Goal: Task Accomplishment & Management: Manage account settings

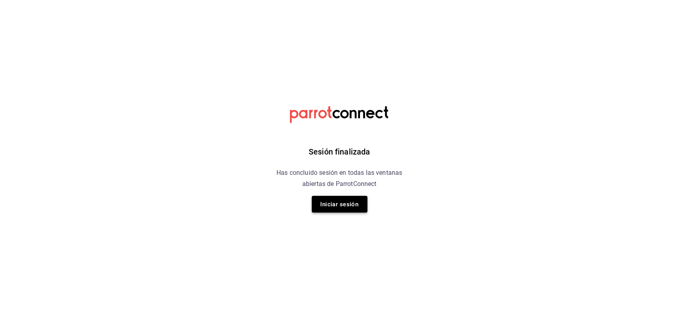
click at [343, 204] on button "Iniciar sesión" at bounding box center [340, 204] width 56 height 17
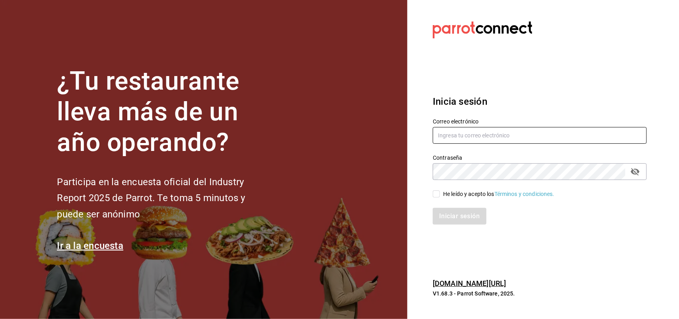
click at [480, 136] on input "text" at bounding box center [540, 135] width 214 height 17
type input "joseline@inteconsa.com"
click at [436, 195] on input "He leído y acepto los Términos y condiciones." at bounding box center [436, 193] width 7 height 7
checkbox input "true"
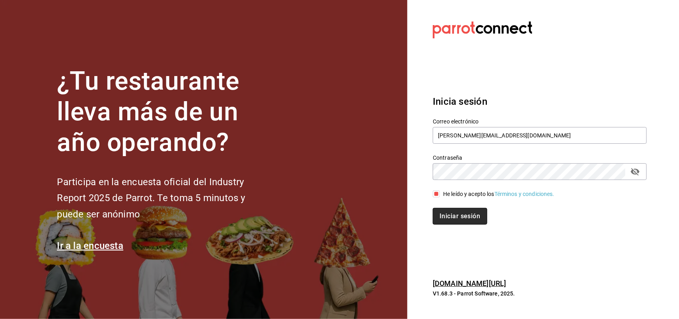
click at [448, 213] on button "Iniciar sesión" at bounding box center [460, 216] width 54 height 17
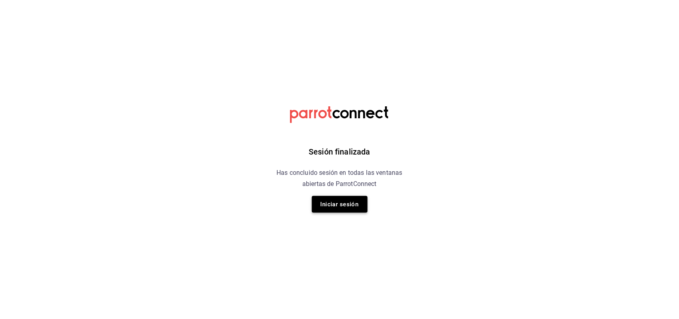
click at [343, 200] on button "Iniciar sesión" at bounding box center [340, 204] width 56 height 17
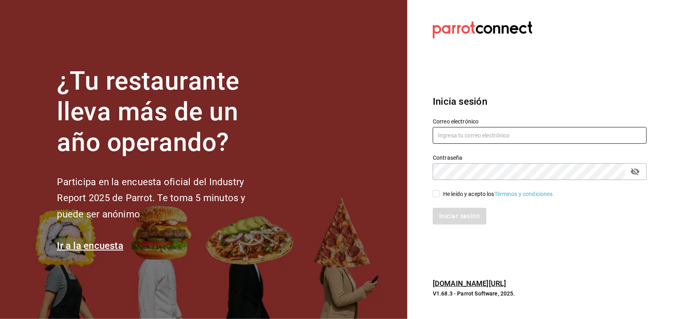
click at [488, 133] on input "text" at bounding box center [540, 135] width 214 height 17
type input "joseline@inteconsa.com"
click at [436, 193] on input "He leído y acepto los Términos y condiciones." at bounding box center [436, 193] width 7 height 7
checkbox input "true"
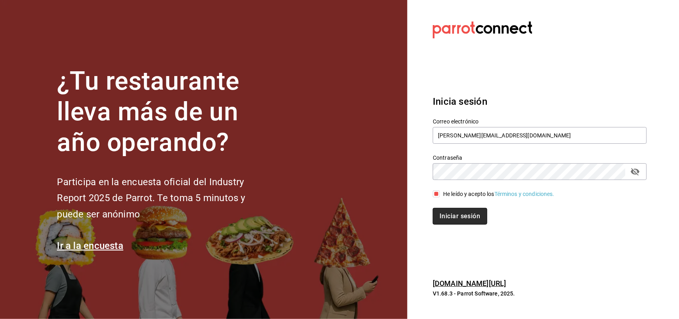
click at [450, 214] on button "Iniciar sesión" at bounding box center [460, 216] width 54 height 17
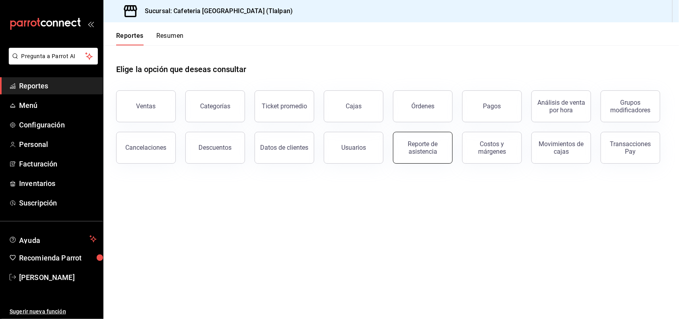
click at [406, 150] on div "Reporte de asistencia" at bounding box center [422, 147] width 49 height 15
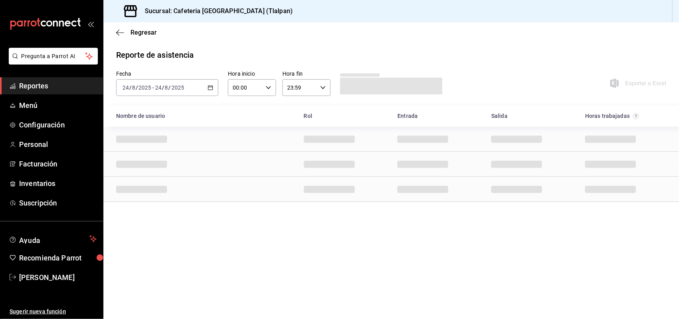
click at [209, 86] on \(Stroke\) "button" at bounding box center [210, 88] width 5 height 4
click at [173, 203] on span "Rango de fechas" at bounding box center [154, 201] width 62 height 8
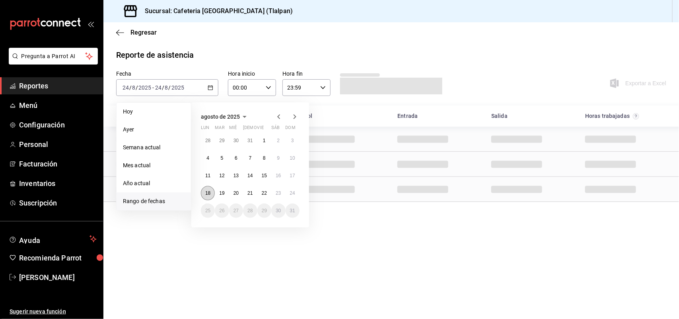
click at [210, 192] on abbr "18" at bounding box center [207, 193] width 5 height 6
click at [294, 188] on button "24" at bounding box center [293, 193] width 14 height 14
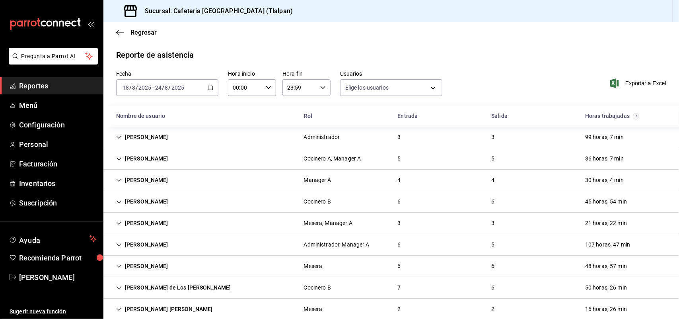
type input "a843b6e8-2c38-4f2c-b0ef-0572ceb6b04e,3f5578e4-647c-4cd4-af38-7229b1e79ed9,3d5d1…"
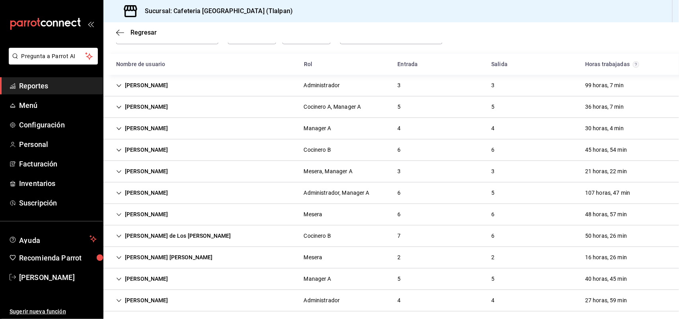
scroll to position [56, 0]
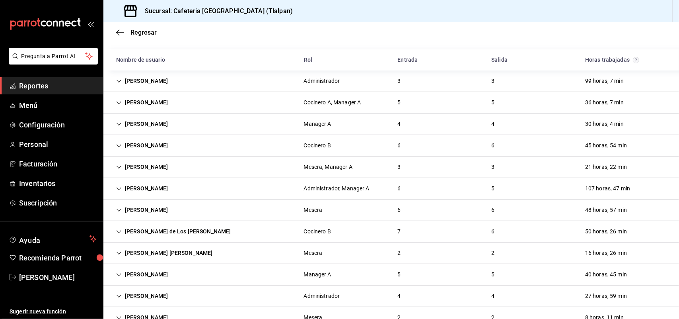
click at [118, 104] on icon "Cell" at bounding box center [119, 103] width 6 height 6
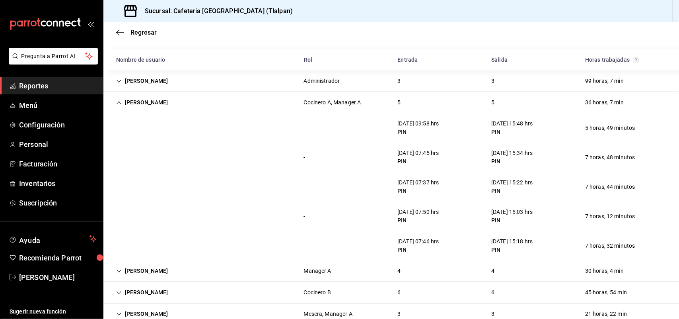
click at [118, 101] on icon "Cell" at bounding box center [119, 103] width 6 height 6
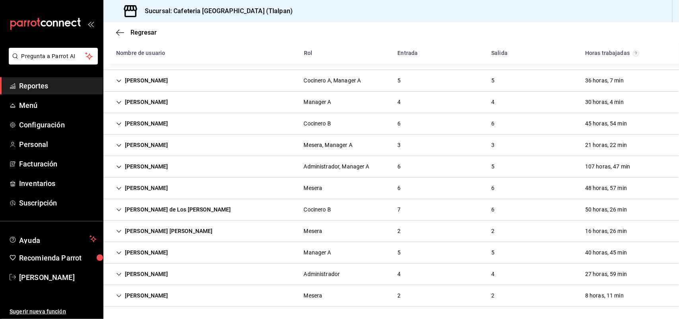
scroll to position [79, 0]
click at [117, 209] on icon "Cell" at bounding box center [119, 210] width 6 height 6
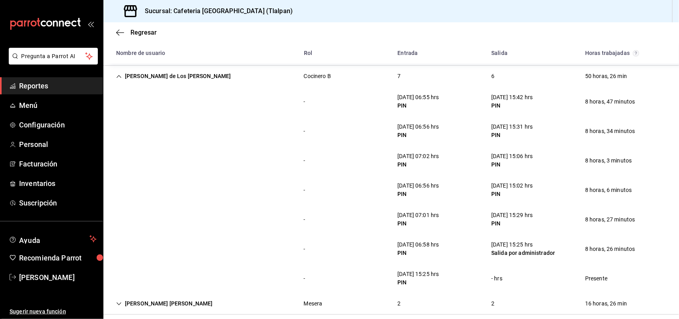
scroll to position [215, 0]
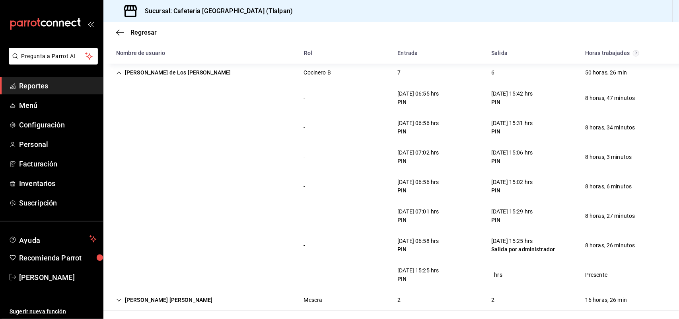
click at [120, 72] on icon "Cell" at bounding box center [119, 73] width 6 height 6
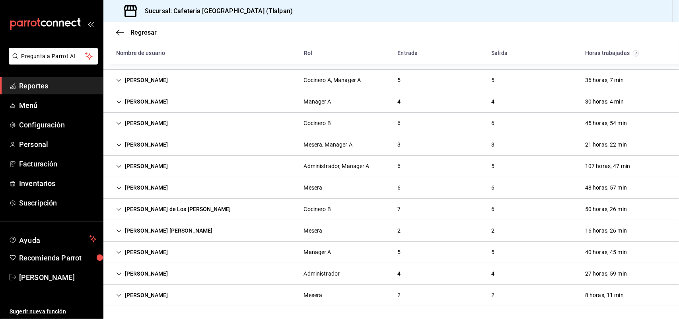
scroll to position [79, 0]
click at [121, 188] on icon "Cell" at bounding box center [119, 188] width 6 height 6
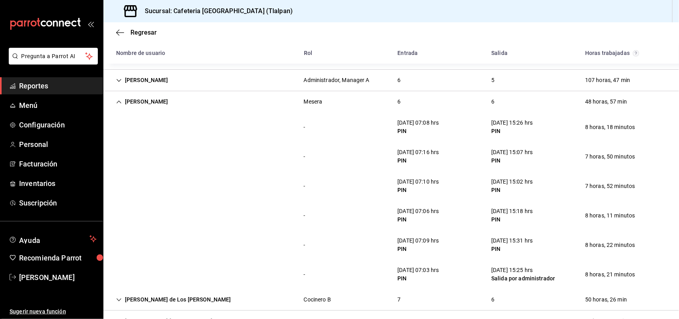
scroll to position [168, 0]
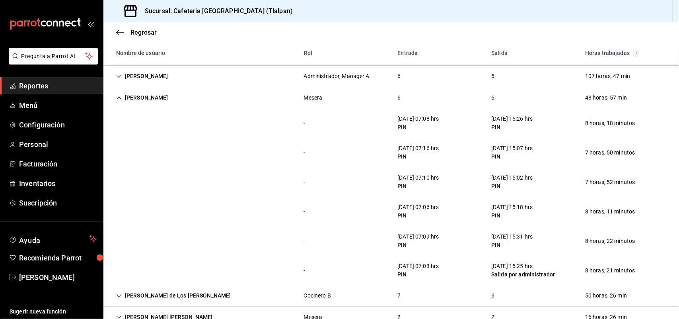
click at [120, 99] on icon "Cell" at bounding box center [119, 98] width 6 height 6
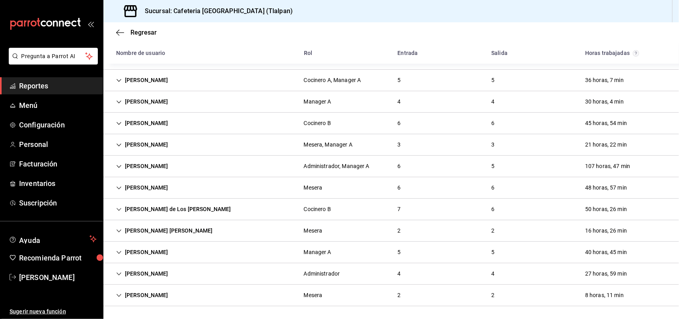
scroll to position [79, 0]
click at [120, 251] on icon "Cell" at bounding box center [119, 252] width 6 height 6
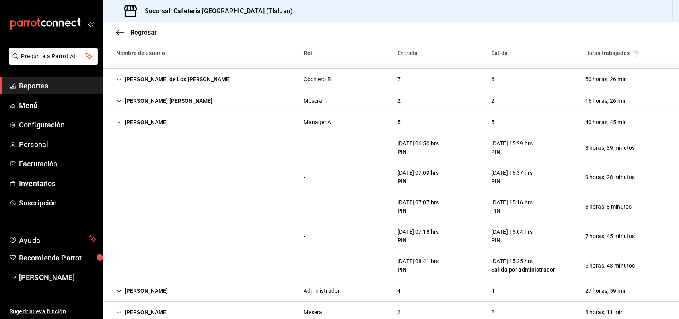
scroll to position [226, 0]
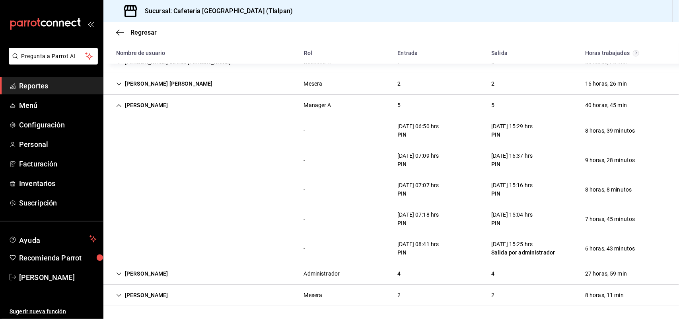
click at [122, 107] on icon "Cell" at bounding box center [119, 106] width 6 height 6
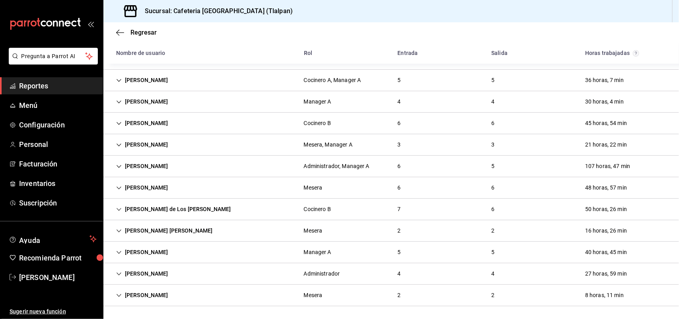
scroll to position [79, 0]
click at [116, 121] on icon "Cell" at bounding box center [119, 124] width 6 height 6
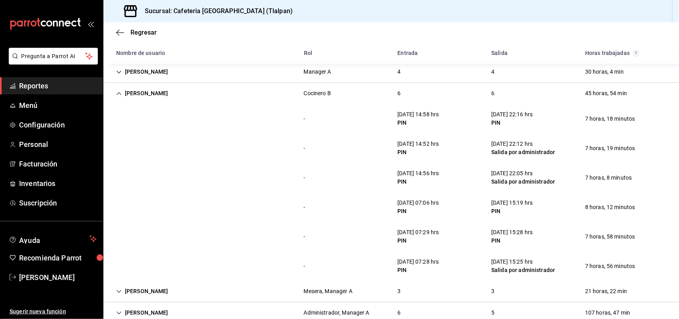
scroll to position [109, 0]
click at [119, 92] on icon "Cell" at bounding box center [119, 93] width 6 height 6
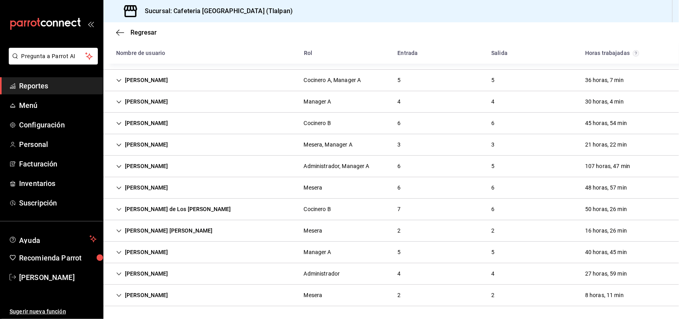
scroll to position [79, 0]
click at [118, 273] on icon "Cell" at bounding box center [119, 274] width 6 height 6
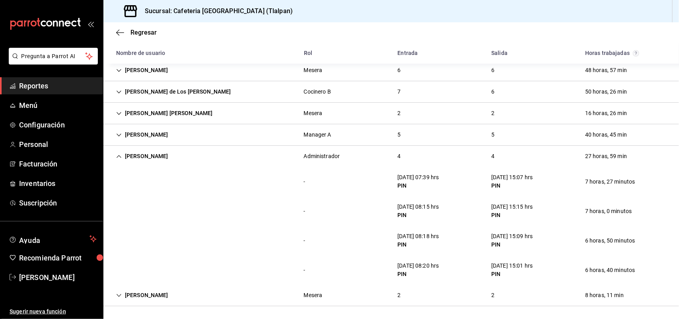
scroll to position [196, 0]
click at [120, 154] on icon "Cell" at bounding box center [119, 157] width 6 height 6
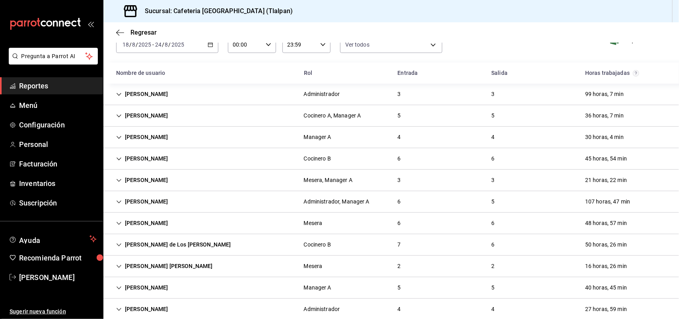
scroll to position [43, 0]
click at [120, 136] on icon "Cell" at bounding box center [119, 137] width 5 height 3
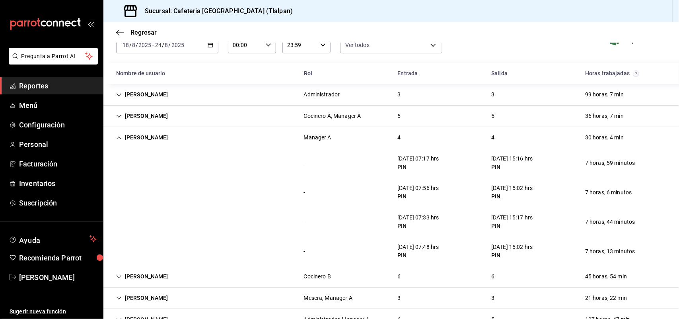
click at [119, 135] on icon "Cell" at bounding box center [119, 138] width 6 height 6
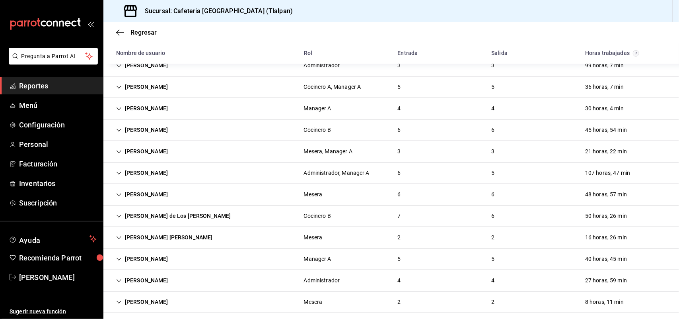
scroll to position [79, 0]
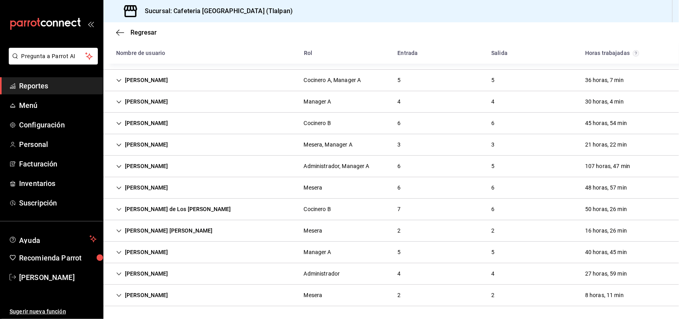
click at [118, 253] on icon "Cell" at bounding box center [119, 252] width 5 height 3
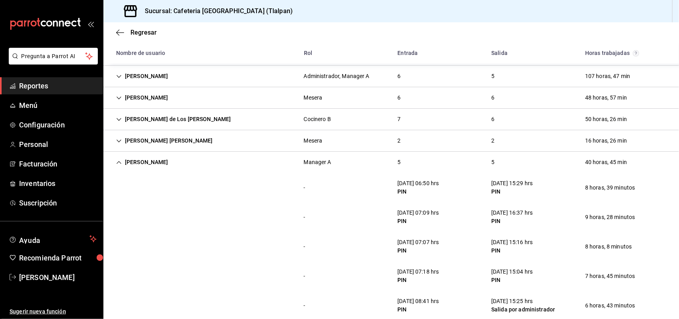
scroll to position [226, 0]
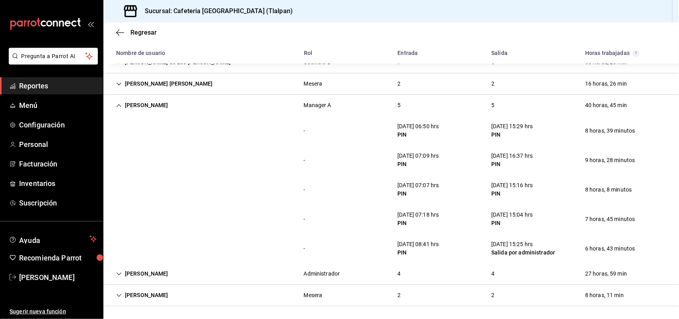
click at [125, 102] on div "Regina Ortiz Pinzon" at bounding box center [142, 105] width 65 height 15
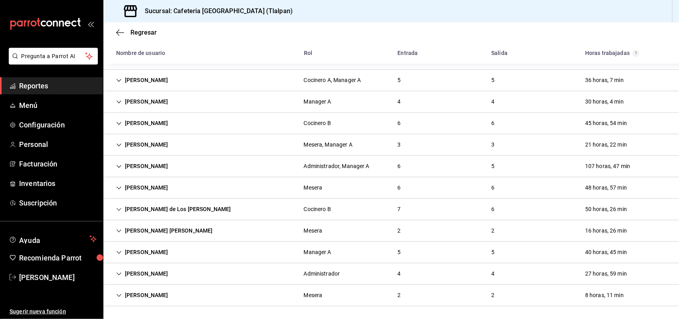
scroll to position [79, 0]
click at [115, 141] on div "Naomi Lizeth Rojas Navarro" at bounding box center [142, 144] width 65 height 15
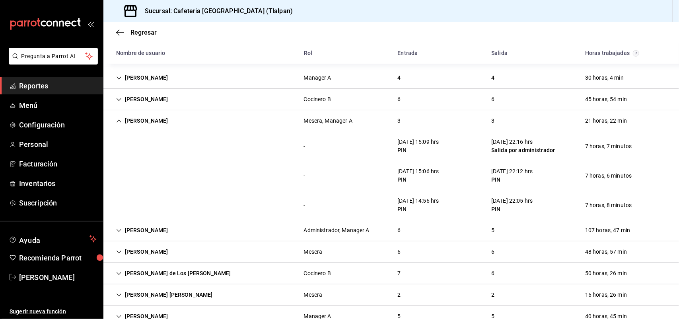
scroll to position [88, 0]
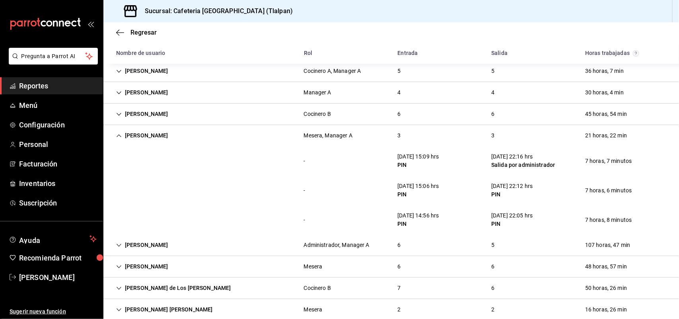
click at [116, 137] on icon "Cell" at bounding box center [119, 136] width 6 height 6
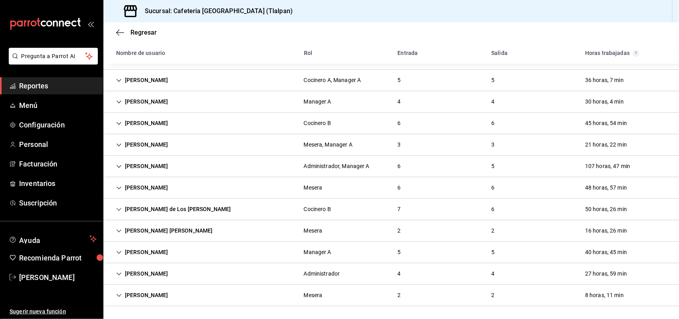
scroll to position [79, 0]
click at [119, 233] on icon "Cell" at bounding box center [119, 231] width 6 height 6
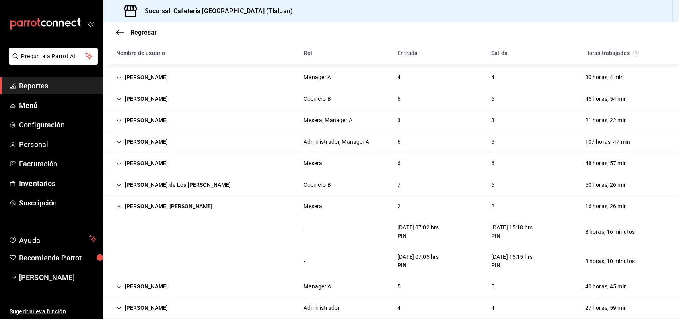
scroll to position [117, 0]
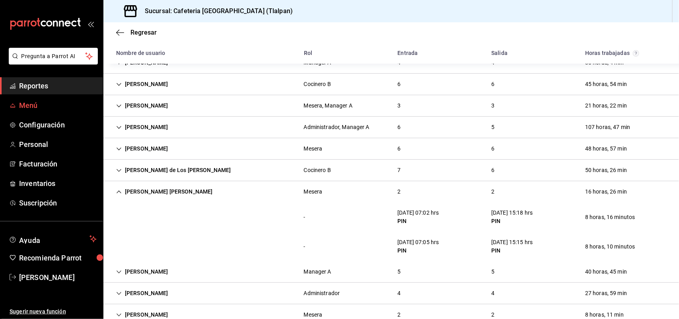
click at [29, 102] on span "Menú" at bounding box center [58, 105] width 78 height 11
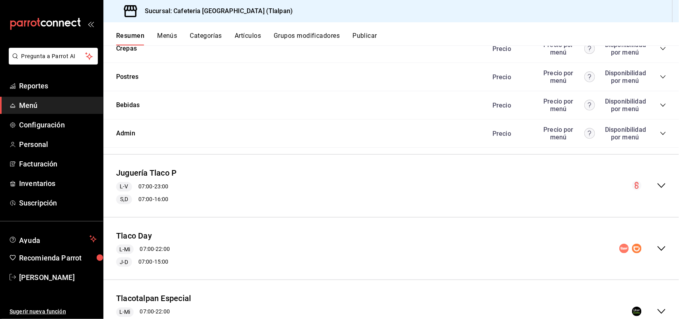
scroll to position [607, 0]
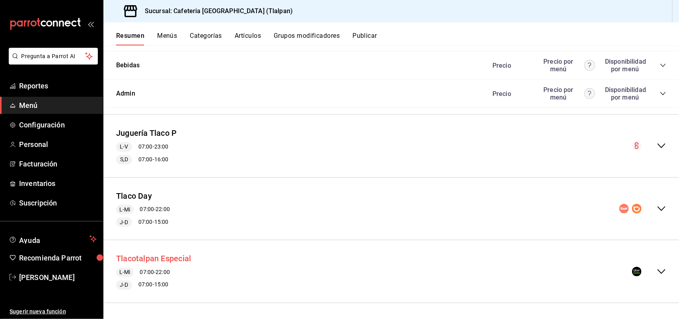
click at [153, 257] on button "Tlacotalpan Especial" at bounding box center [153, 259] width 75 height 12
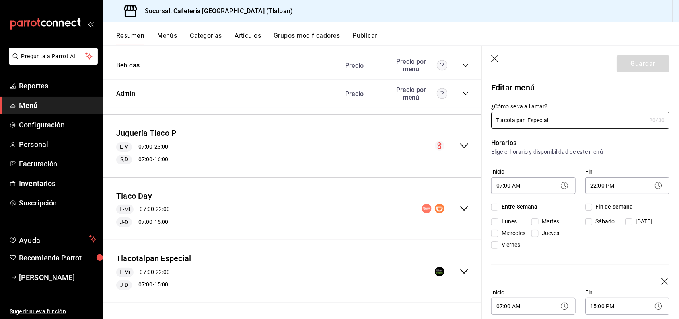
checkbox input "true"
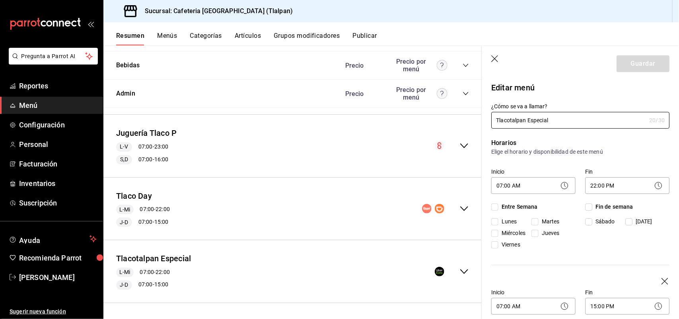
checkbox input "true"
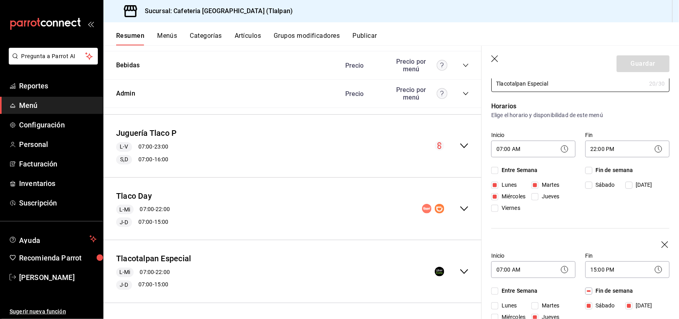
scroll to position [40, 0]
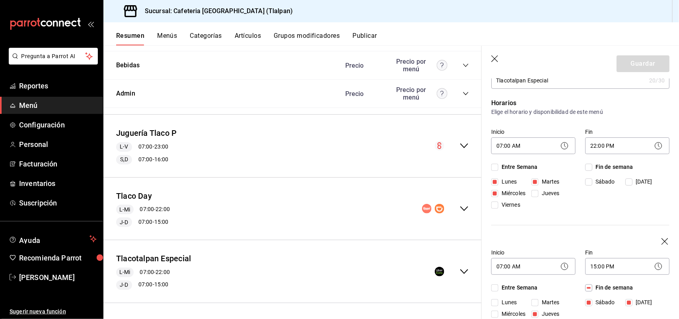
click at [534, 193] on input "Jueves" at bounding box center [535, 193] width 7 height 7
checkbox input "true"
click at [493, 204] on input "Viernes" at bounding box center [494, 204] width 7 height 7
checkbox input "true"
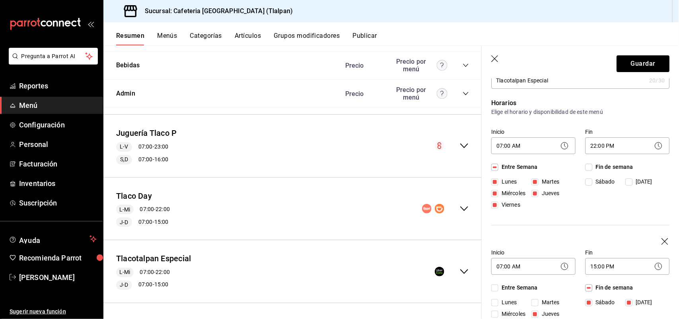
click at [586, 180] on input "Sábado" at bounding box center [588, 181] width 7 height 7
checkbox input "true"
click at [627, 182] on input "Domingo" at bounding box center [628, 181] width 7 height 7
checkbox input "true"
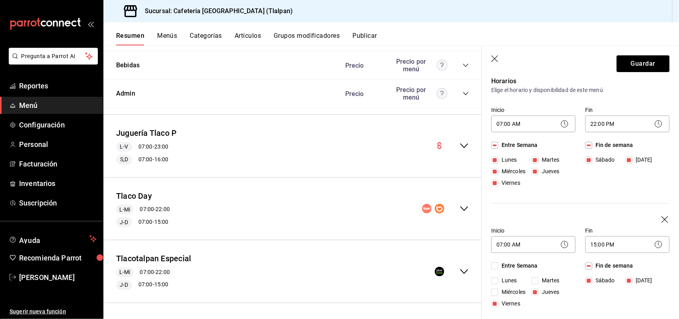
scroll to position [66, 0]
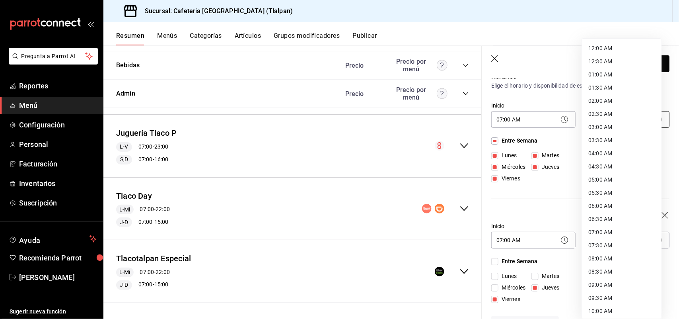
click at [591, 117] on body "Pregunta a Parrot AI Reportes Menú Configuración Personal Facturación Inventari…" at bounding box center [339, 159] width 679 height 319
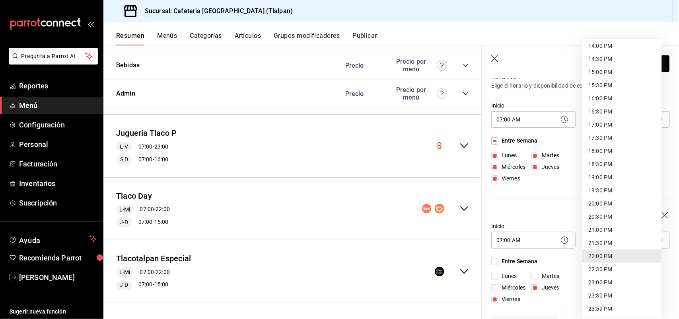
click at [601, 97] on li "16:00 PM" at bounding box center [622, 98] width 80 height 13
type input "16:00"
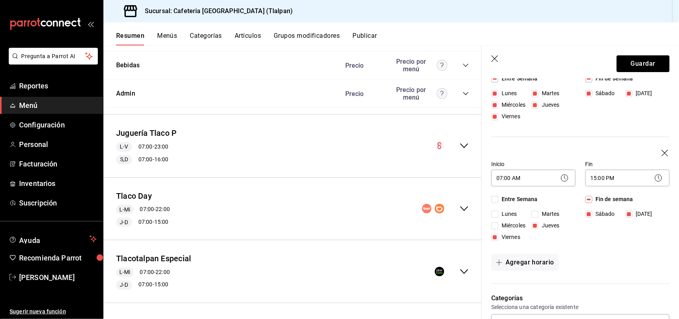
scroll to position [133, 0]
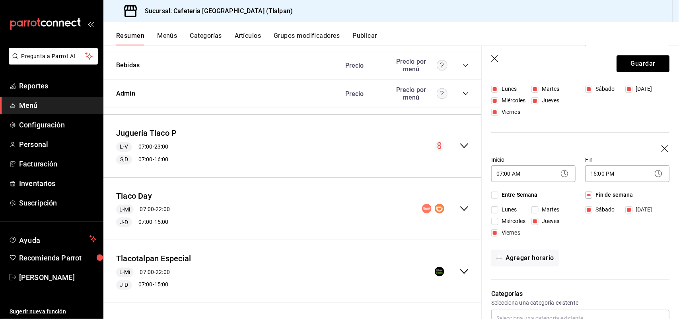
click at [662, 147] on icon "button" at bounding box center [665, 148] width 7 height 7
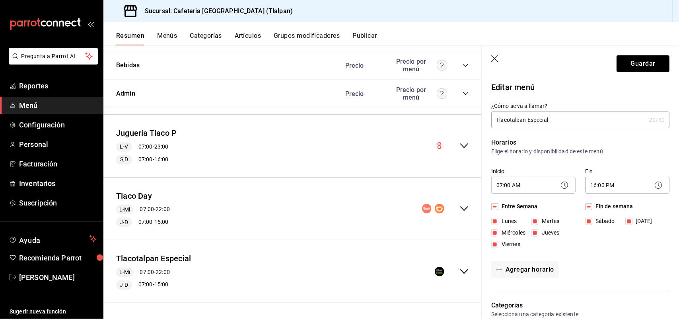
scroll to position [0, 0]
click at [640, 66] on button "Guardar" at bounding box center [643, 63] width 53 height 17
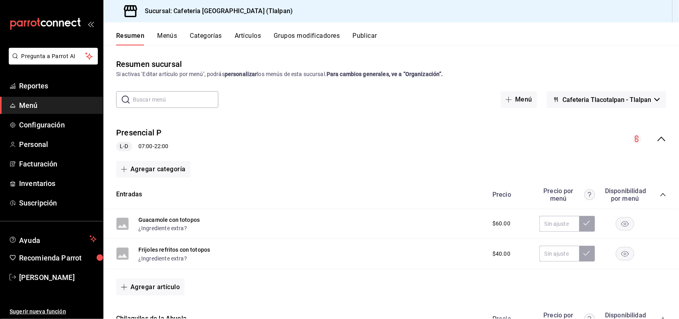
click at [368, 37] on button "Publicar" at bounding box center [365, 39] width 25 height 14
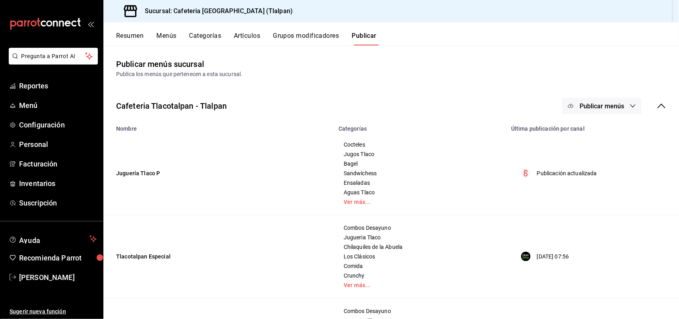
click at [619, 103] on button "Publicar menús" at bounding box center [602, 105] width 80 height 17
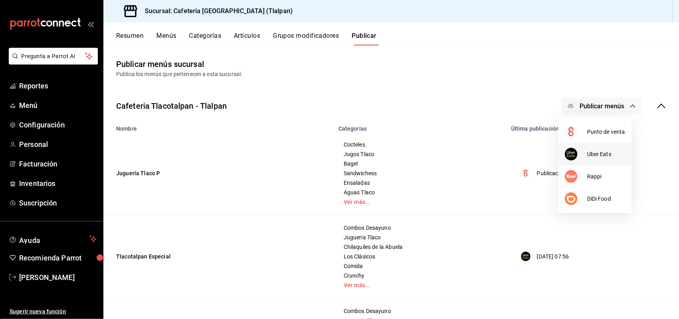
click at [603, 152] on span "Uber Eats" at bounding box center [606, 154] width 38 height 8
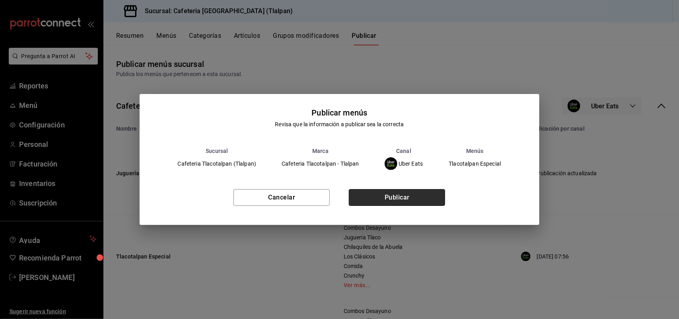
click at [420, 193] on button "Publicar" at bounding box center [397, 197] width 96 height 17
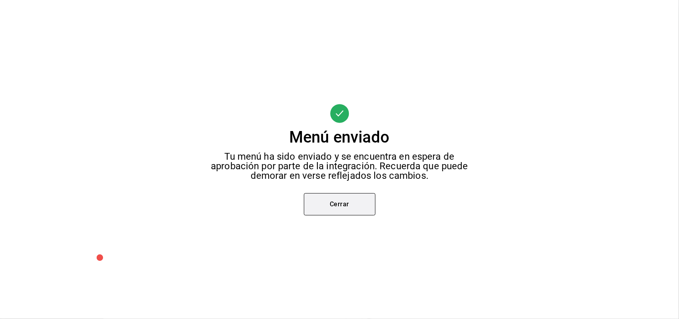
click at [337, 207] on button "Cerrar" at bounding box center [340, 204] width 72 height 22
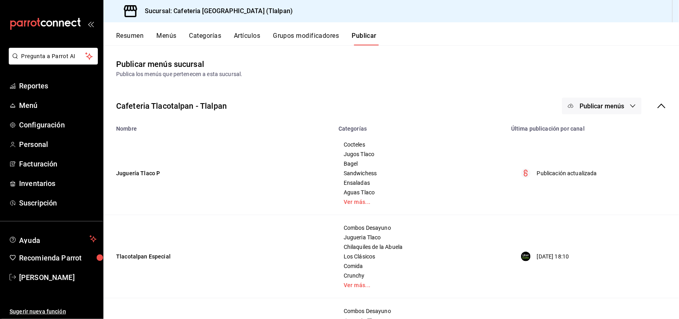
click at [592, 103] on span "Publicar menús" at bounding box center [602, 106] width 45 height 8
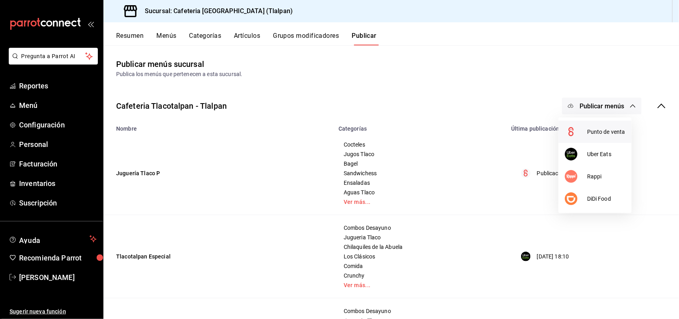
click at [592, 128] on span "Punto de venta" at bounding box center [606, 132] width 38 height 8
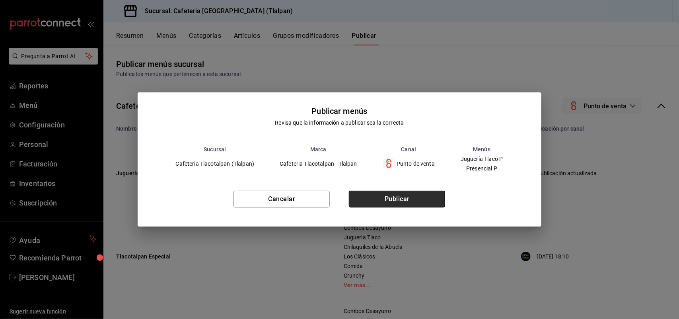
click at [418, 200] on button "Publicar" at bounding box center [397, 199] width 96 height 17
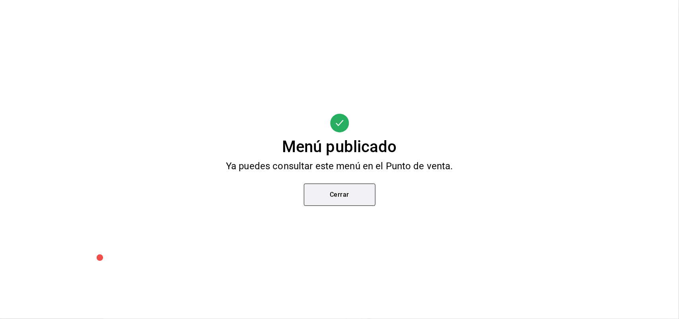
click at [349, 197] on button "Cerrar" at bounding box center [340, 194] width 72 height 22
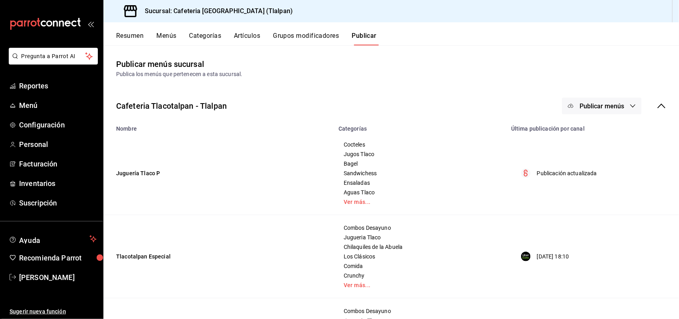
click at [571, 109] on button "Publicar menús" at bounding box center [602, 105] width 80 height 17
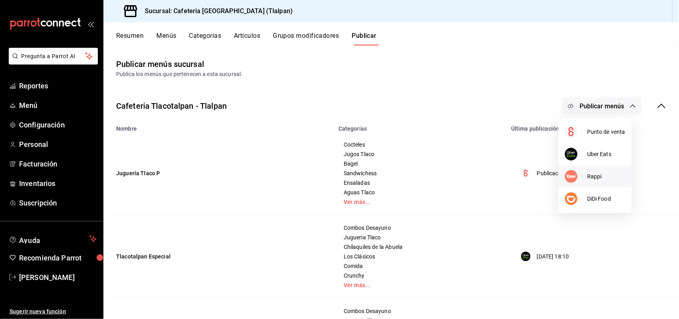
click at [587, 173] on span "Rappi" at bounding box center [606, 176] width 38 height 8
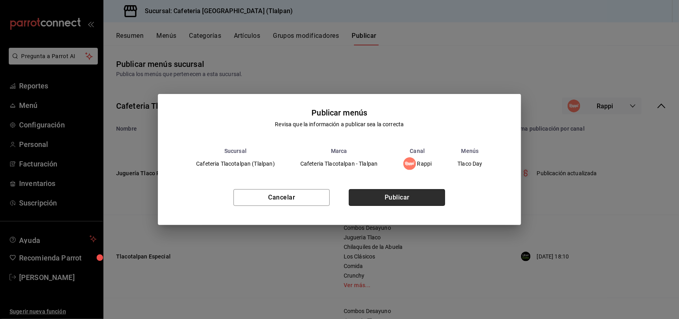
click at [408, 195] on button "Publicar" at bounding box center [397, 197] width 96 height 17
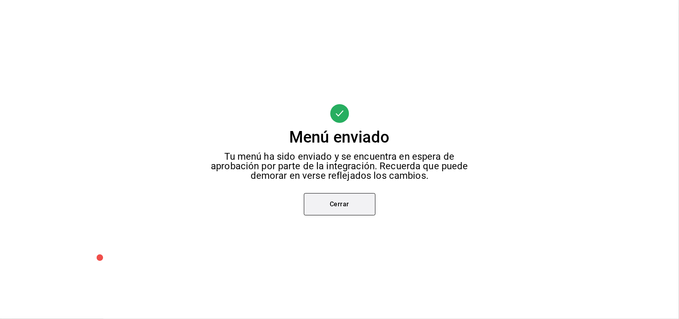
click at [337, 199] on button "Cerrar" at bounding box center [340, 204] width 72 height 22
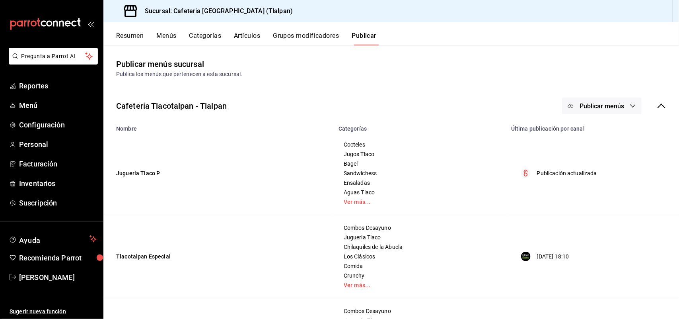
click at [568, 109] on button "Publicar menús" at bounding box center [602, 105] width 80 height 17
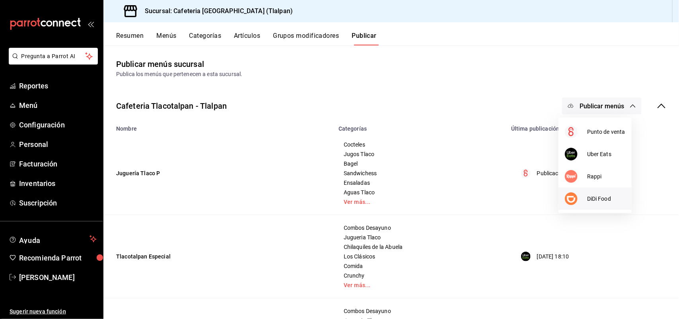
click at [562, 199] on li "DiDi Food" at bounding box center [595, 198] width 73 height 22
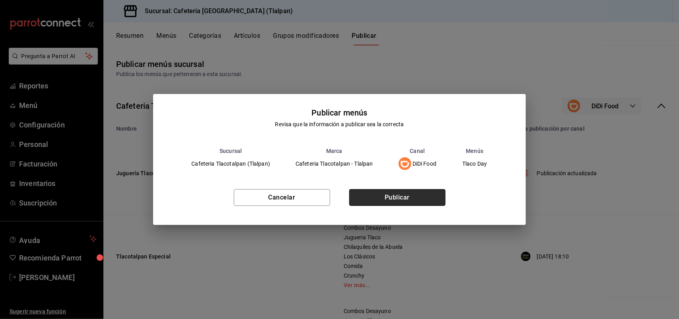
click at [408, 200] on button "Publicar" at bounding box center [397, 197] width 96 height 17
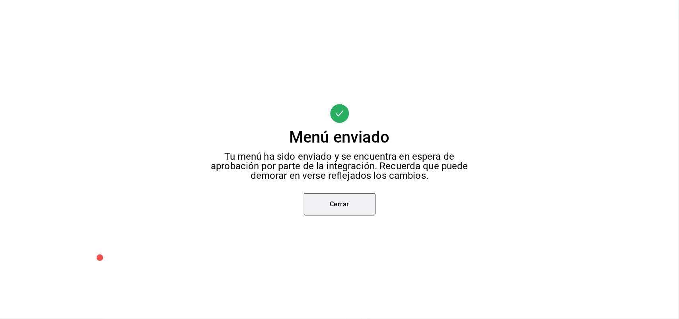
click at [359, 203] on button "Cerrar" at bounding box center [340, 204] width 72 height 22
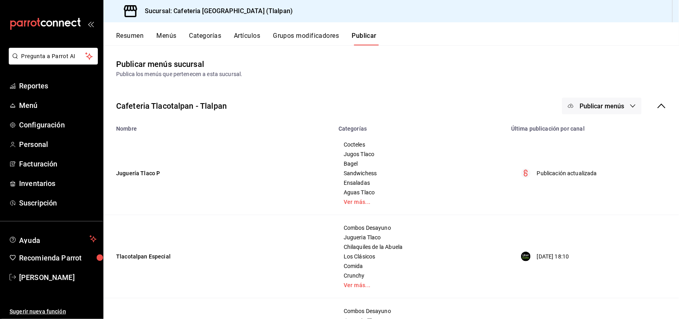
click at [132, 38] on button "Resumen" at bounding box center [129, 39] width 27 height 14
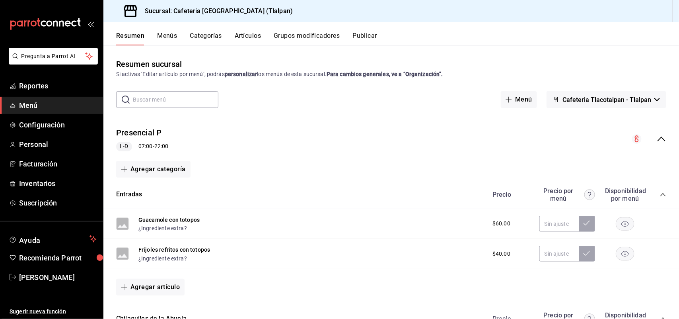
click at [657, 138] on icon "collapse-menu-row" at bounding box center [662, 139] width 10 height 10
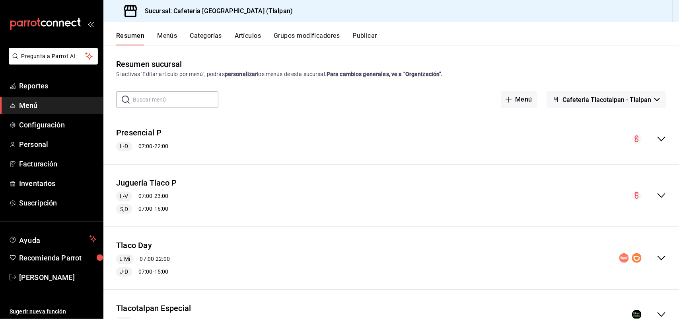
click at [596, 103] on span "Cafeteria Tlacotalpan - Tlalpan" at bounding box center [607, 100] width 89 height 8
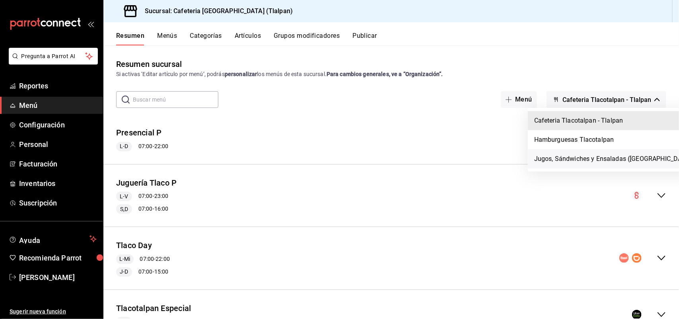
click at [582, 159] on li "Jugos, Sándwiches y Ensaladas (Tlacotalpan)" at bounding box center [614, 158] width 172 height 19
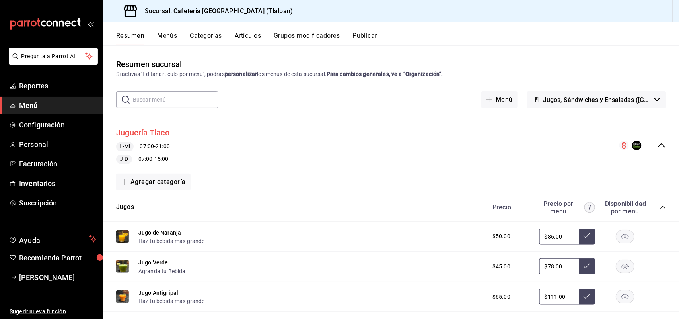
click at [164, 132] on button "Juguería Tlaco" at bounding box center [142, 133] width 53 height 12
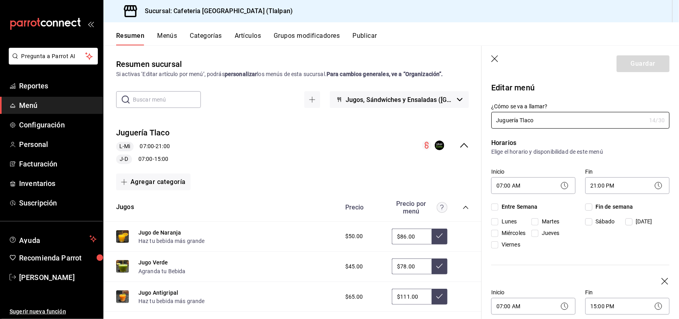
checkbox input "true"
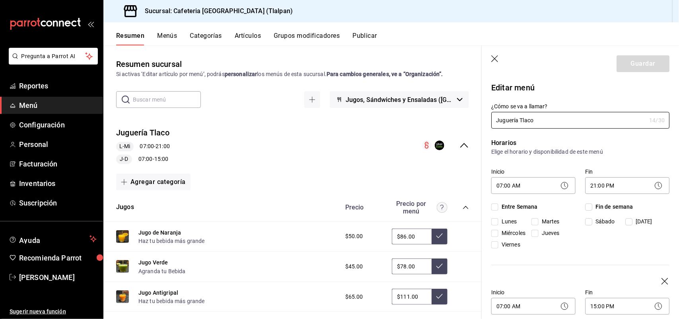
checkbox input "true"
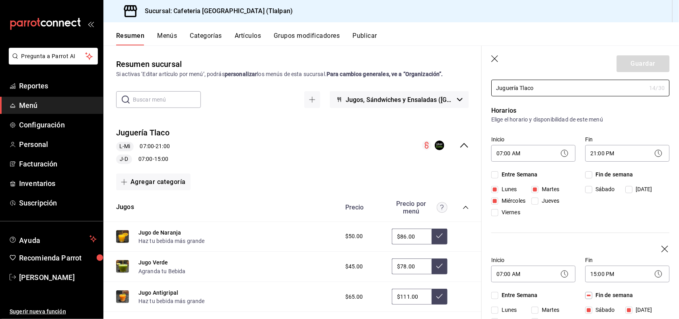
scroll to position [36, 0]
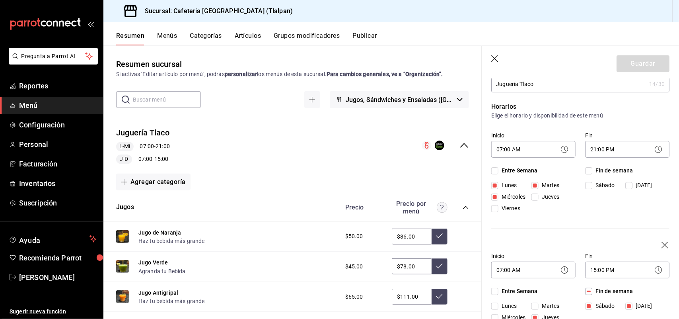
click at [496, 170] on input "Entre Semana" at bounding box center [494, 170] width 7 height 7
checkbox input "true"
click at [587, 168] on input "Fin de semana" at bounding box center [588, 170] width 7 height 7
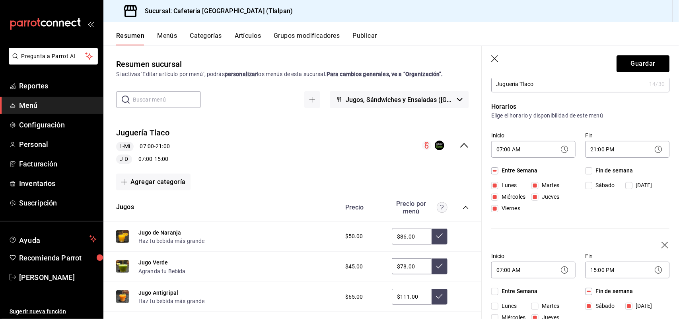
checkbox input "true"
click at [654, 148] on icon at bounding box center [659, 149] width 10 height 10
click at [641, 149] on body "Pregunta a Parrot AI Reportes Menú Configuración Personal Facturación Inventari…" at bounding box center [339, 159] width 679 height 319
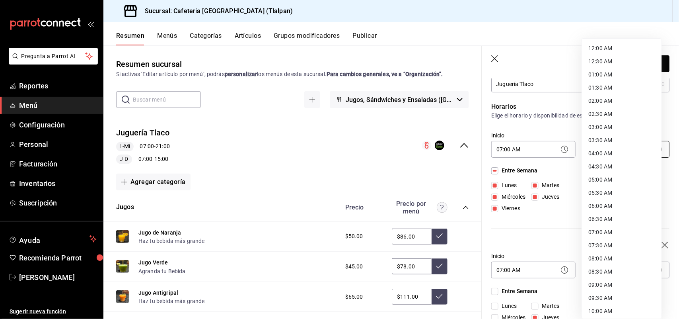
scroll to position [370, 0]
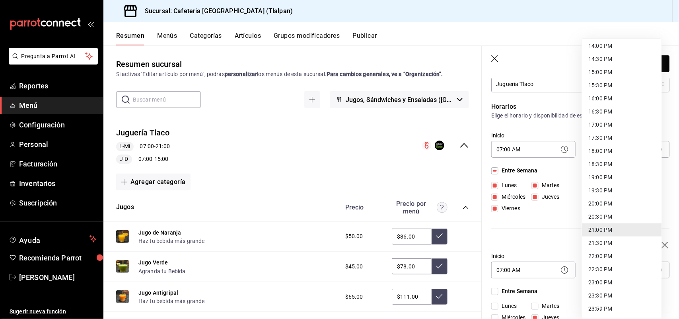
click at [599, 97] on li "16:00 PM" at bounding box center [622, 98] width 80 height 13
type input "16:00"
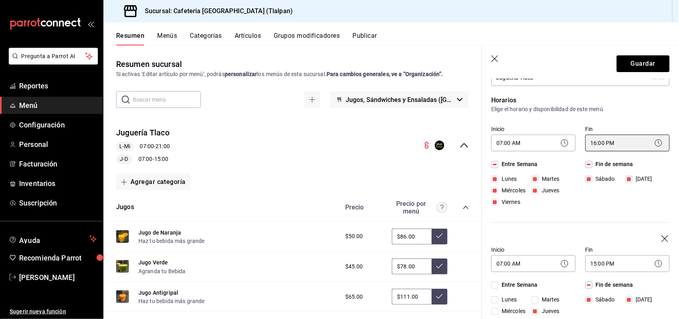
scroll to position [50, 0]
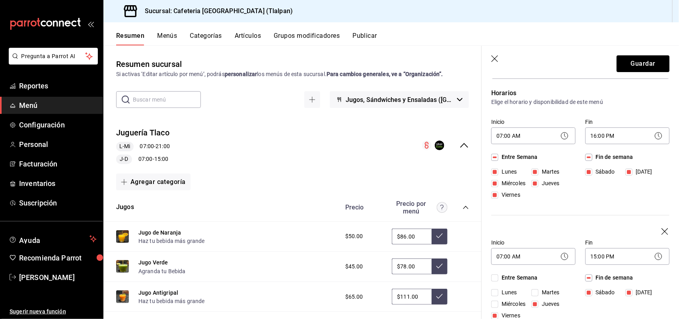
click at [662, 229] on icon "button" at bounding box center [666, 232] width 8 height 8
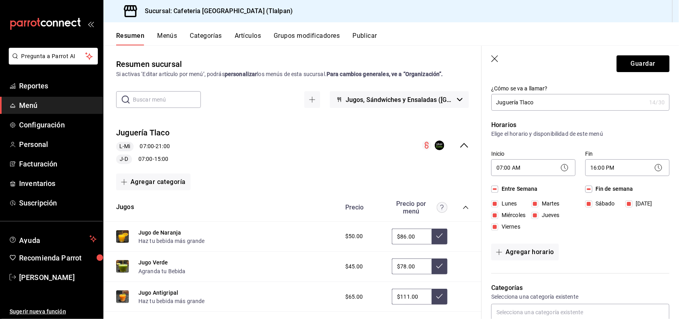
scroll to position [0, 0]
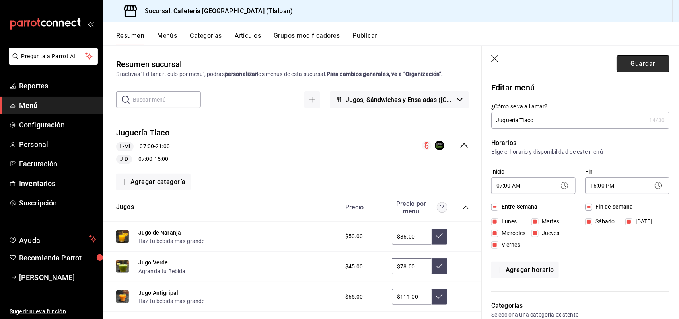
click at [633, 64] on button "Guardar" at bounding box center [643, 63] width 53 height 17
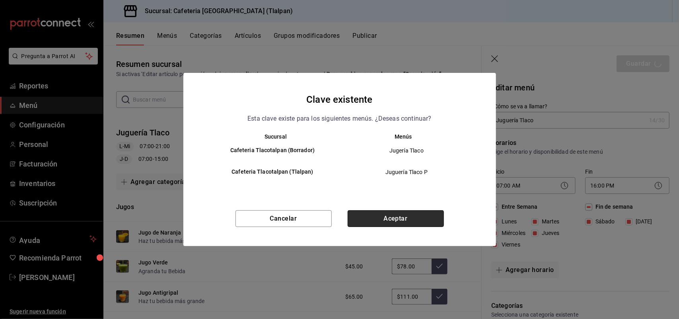
click at [388, 216] on button "Aceptar" at bounding box center [396, 218] width 96 height 17
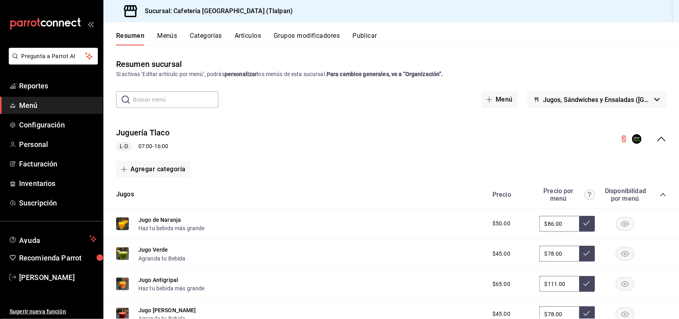
click at [371, 36] on button "Publicar" at bounding box center [365, 39] width 25 height 14
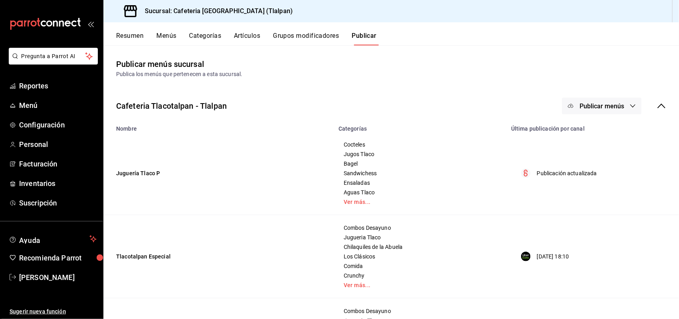
click at [658, 105] on icon at bounding box center [662, 105] width 8 height 5
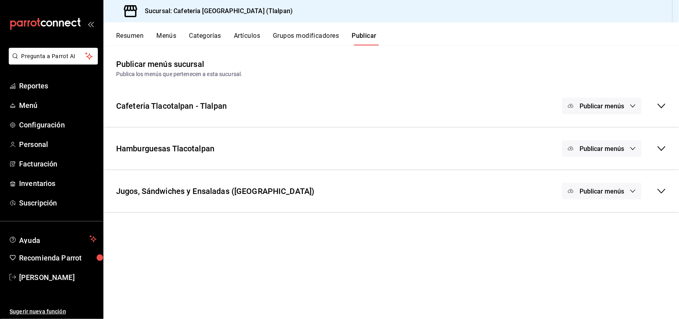
click at [659, 190] on icon at bounding box center [662, 191] width 8 height 5
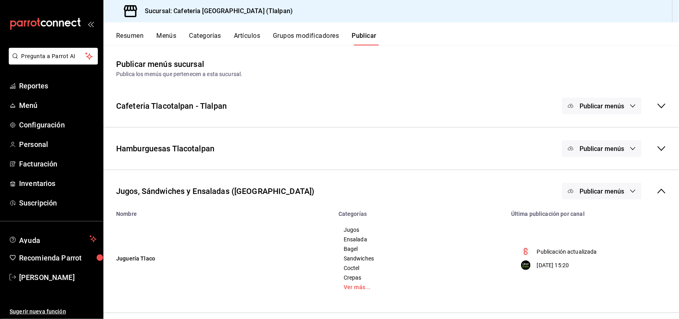
click at [593, 191] on span "Publicar menús" at bounding box center [602, 191] width 45 height 8
click at [597, 239] on span "Uber Eats" at bounding box center [613, 239] width 38 height 8
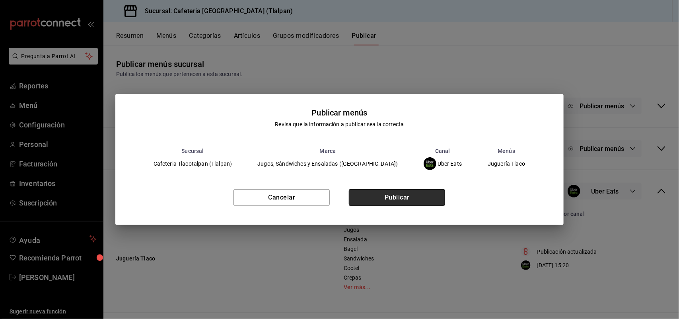
click at [430, 197] on button "Publicar" at bounding box center [397, 197] width 96 height 17
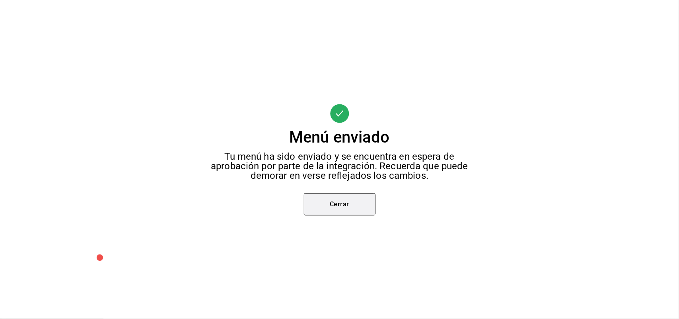
click at [349, 202] on button "Cerrar" at bounding box center [340, 204] width 72 height 22
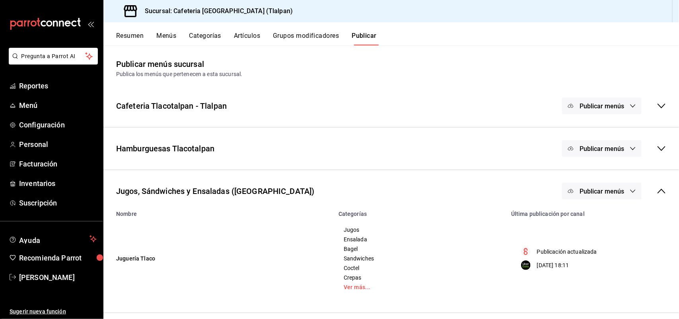
click at [190, 144] on div "Hamburguesas Tlacotalpan" at bounding box center [165, 148] width 98 height 12
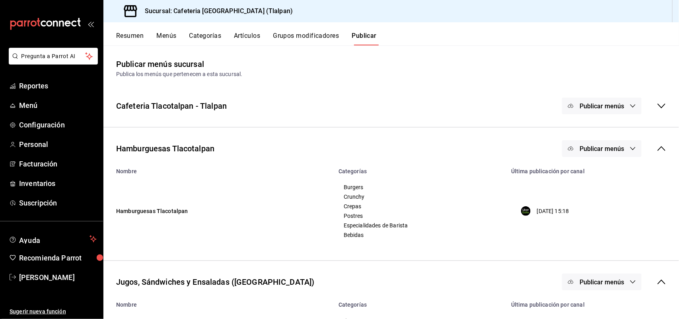
click at [131, 34] on button "Resumen" at bounding box center [129, 39] width 27 height 14
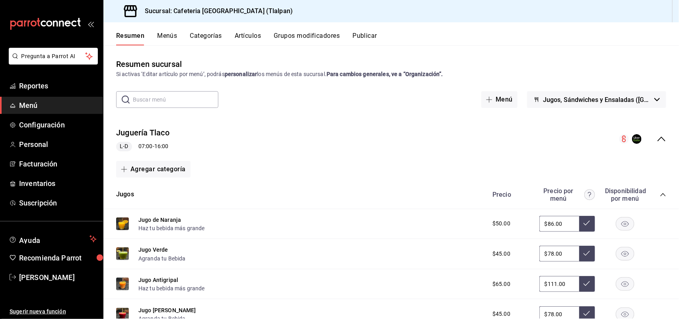
click at [657, 138] on icon "collapse-menu-row" at bounding box center [662, 139] width 10 height 10
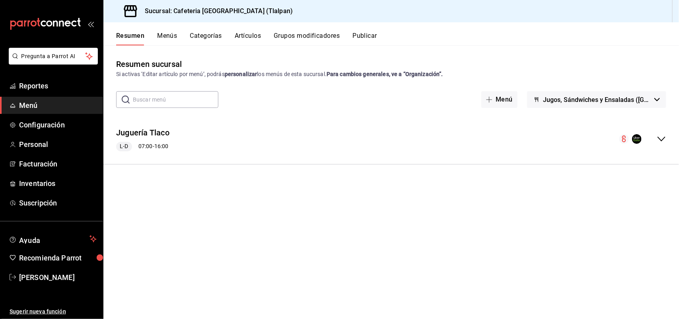
click at [564, 96] on span "Jugos, Sándwiches y Ensaladas (Tlacotalpan)" at bounding box center [597, 100] width 108 height 8
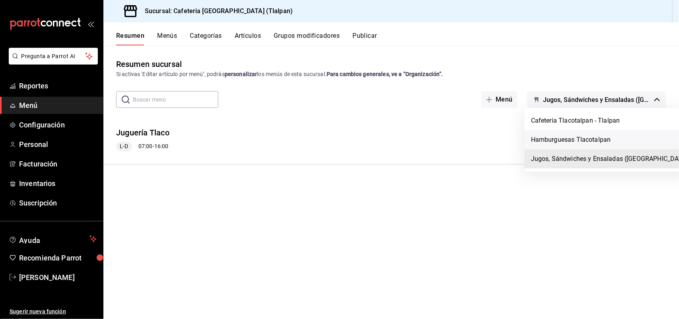
click at [561, 138] on li "Hamburguesas Tlacotalpan" at bounding box center [611, 139] width 172 height 19
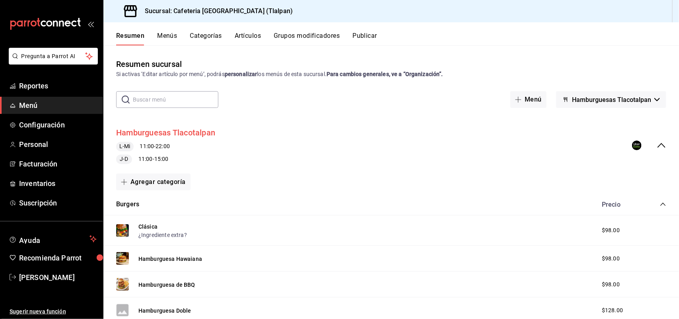
click at [187, 130] on button "Hamburguesas Tlacotalpan" at bounding box center [165, 133] width 99 height 12
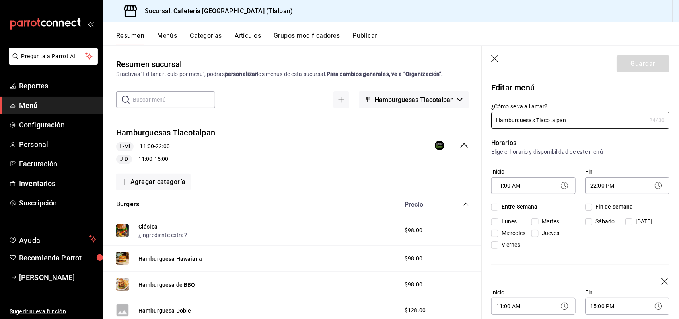
checkbox input "true"
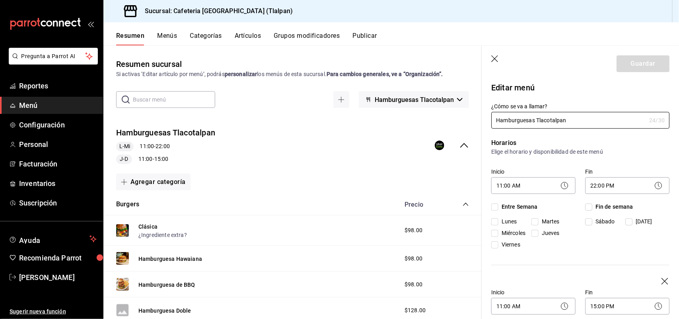
checkbox input "true"
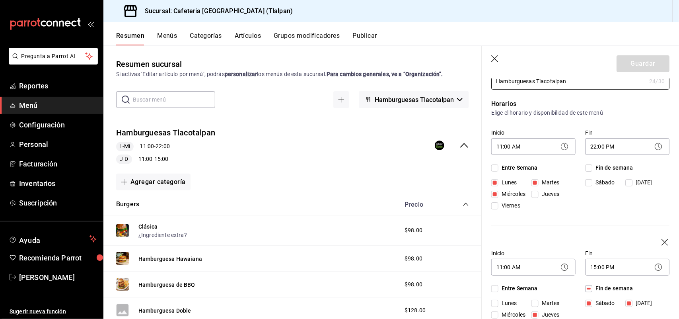
scroll to position [26, 0]
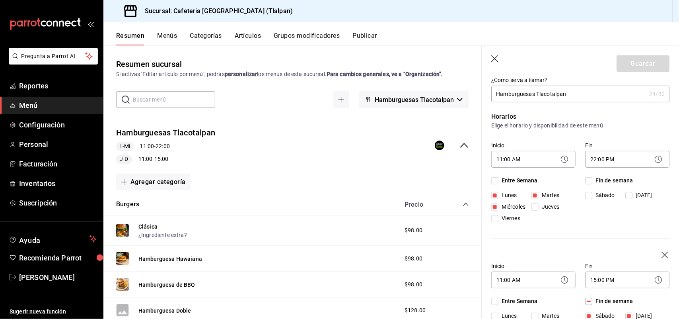
click at [494, 179] on input "Entre Semana" at bounding box center [494, 180] width 7 height 7
checkbox input "true"
click at [662, 252] on icon "button" at bounding box center [666, 255] width 8 height 8
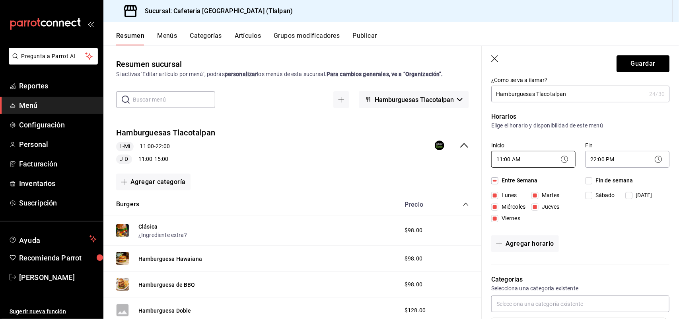
click at [548, 162] on body "Pregunta a Parrot AI Reportes Menú Configuración Personal Facturación Inventari…" at bounding box center [339, 159] width 679 height 319
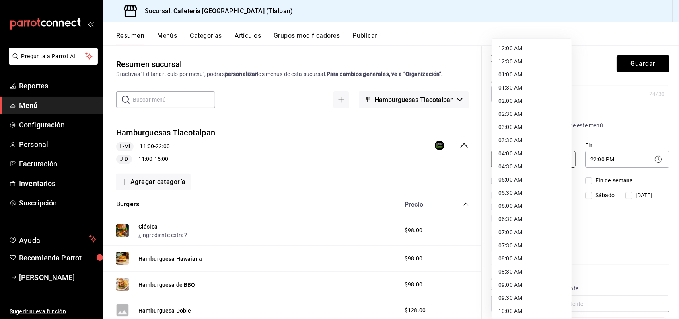
scroll to position [158, 0]
click at [514, 76] on li "07:00 AM" at bounding box center [532, 73] width 80 height 13
type input "07:00"
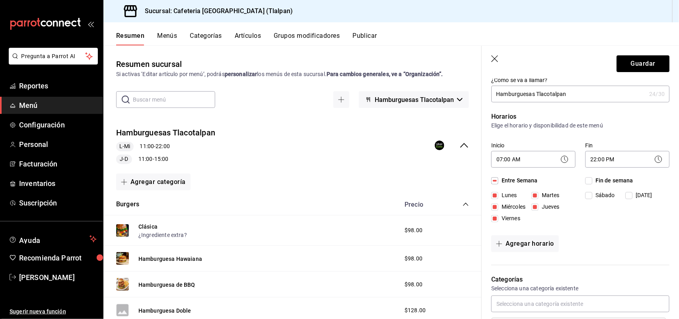
click at [654, 158] on icon at bounding box center [659, 159] width 10 height 10
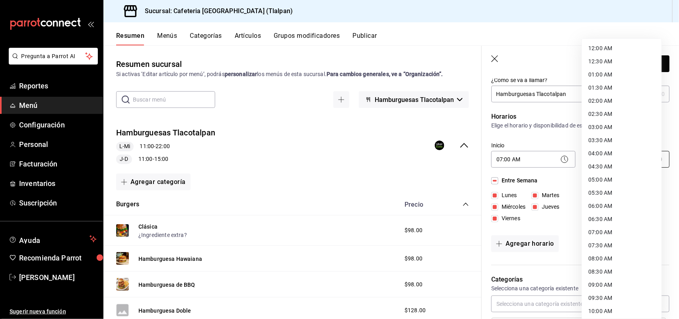
click at [635, 159] on body "Pregunta a Parrot AI Reportes Menú Configuración Personal Facturación Inventari…" at bounding box center [339, 159] width 679 height 319
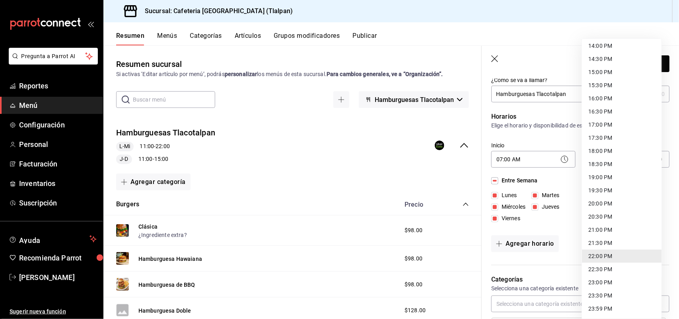
click at [602, 99] on li "16:00 PM" at bounding box center [622, 98] width 80 height 13
type input "16:00"
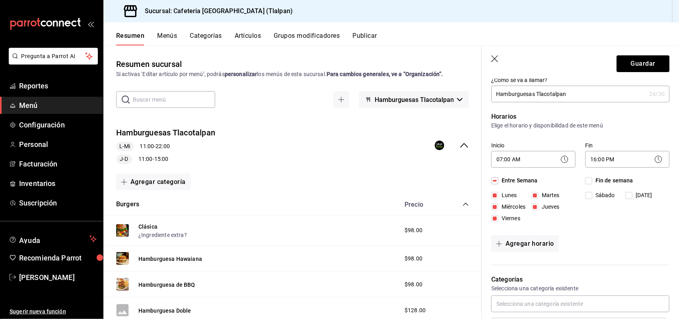
click at [585, 179] on input "Fin de semana" at bounding box center [588, 180] width 7 height 7
checkbox input "true"
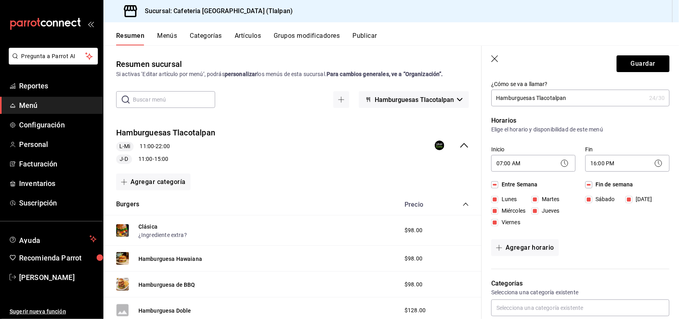
scroll to position [0, 0]
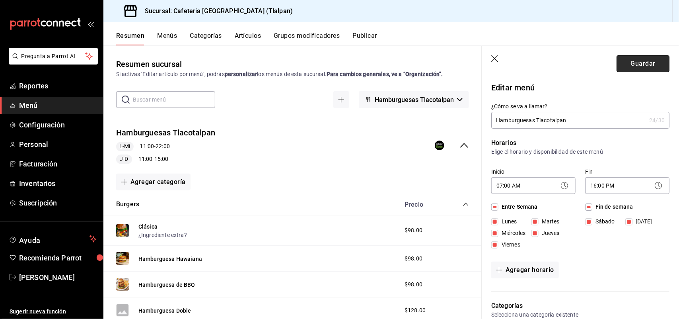
click at [631, 59] on button "Guardar" at bounding box center [643, 63] width 53 height 17
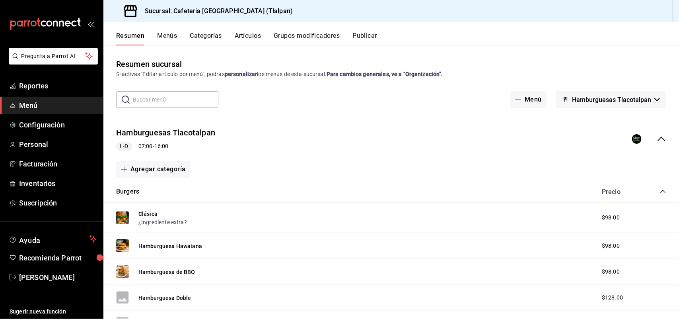
click at [358, 38] on button "Publicar" at bounding box center [365, 39] width 25 height 14
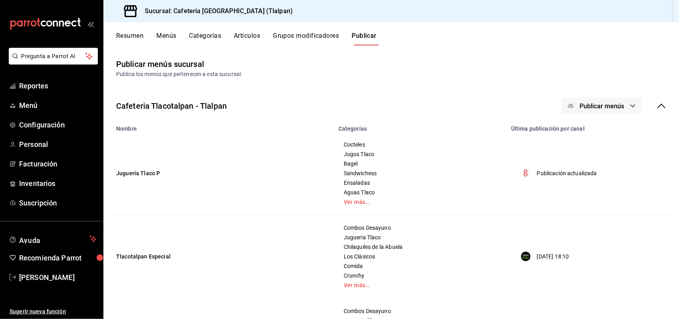
click at [588, 105] on span "Publicar menús" at bounding box center [602, 106] width 45 height 8
click at [502, 125] on div at bounding box center [339, 159] width 679 height 319
click at [648, 104] on div "Publicar menús" at bounding box center [614, 105] width 104 height 17
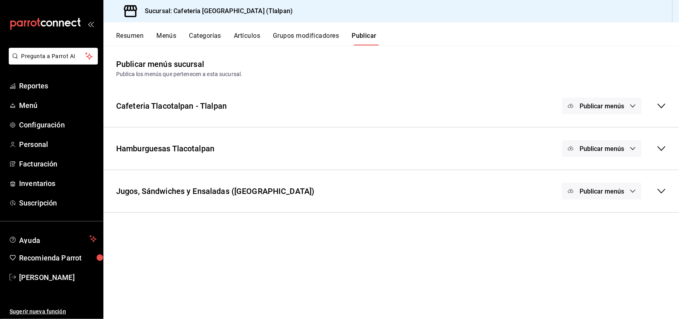
click at [623, 148] on span "Publicar menús" at bounding box center [602, 149] width 45 height 8
click at [603, 173] on span "Uber Eats" at bounding box center [613, 174] width 24 height 8
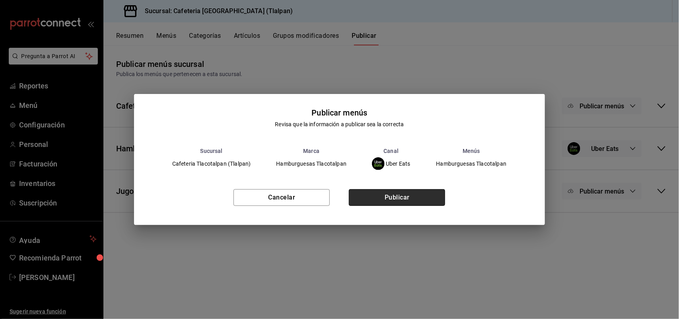
click at [420, 196] on button "Publicar" at bounding box center [397, 197] width 96 height 17
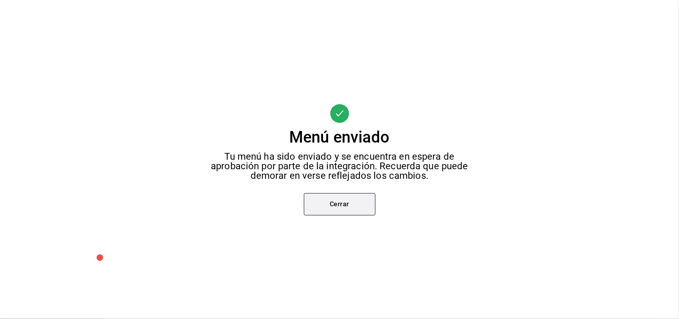
click at [335, 202] on button "Cerrar" at bounding box center [340, 204] width 72 height 22
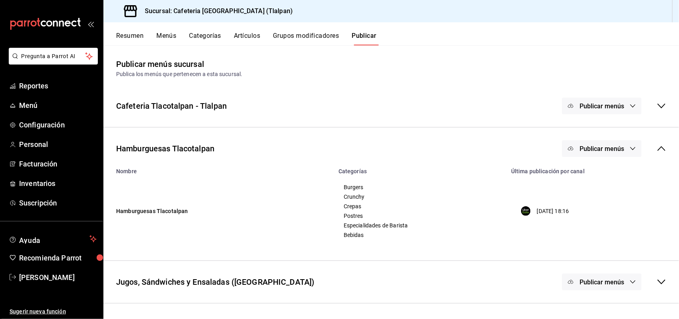
click at [661, 148] on icon at bounding box center [662, 149] width 10 height 10
